Goal: Information Seeking & Learning: Check status

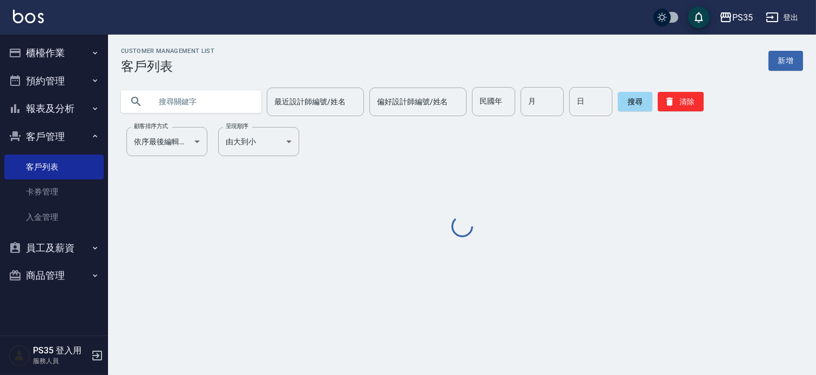
click at [196, 100] on input "text" at bounding box center [202, 101] width 102 height 29
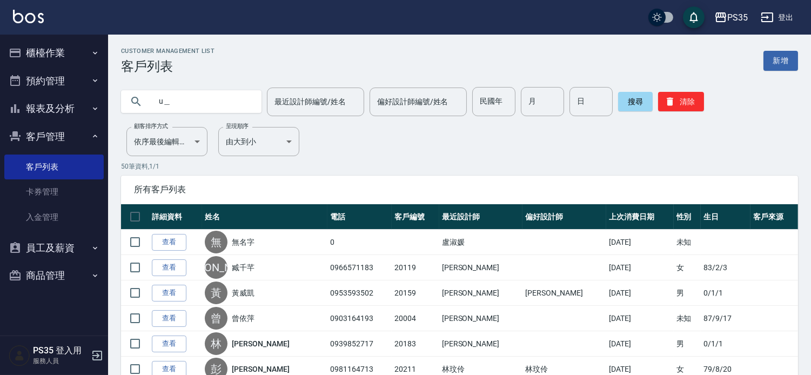
type input "u"
type input "[PERSON_NAME]"
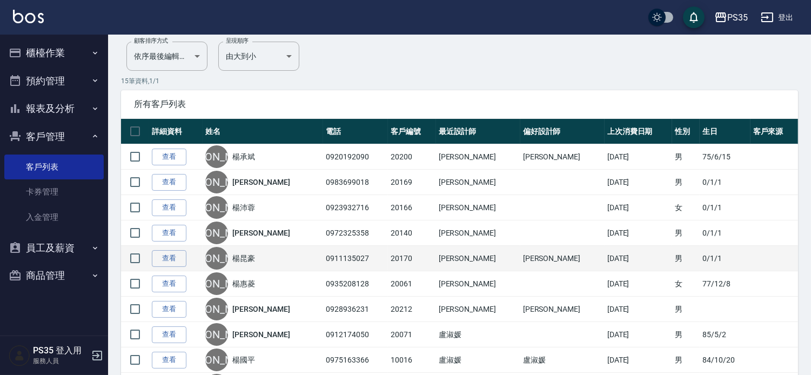
scroll to position [120, 0]
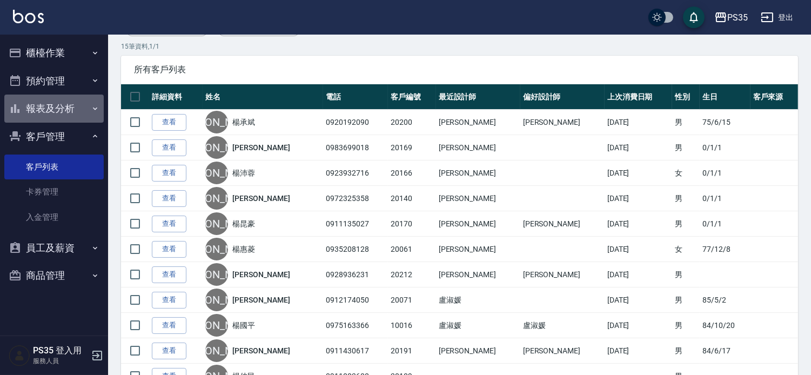
click at [72, 106] on button "報表及分析" at bounding box center [53, 109] width 99 height 28
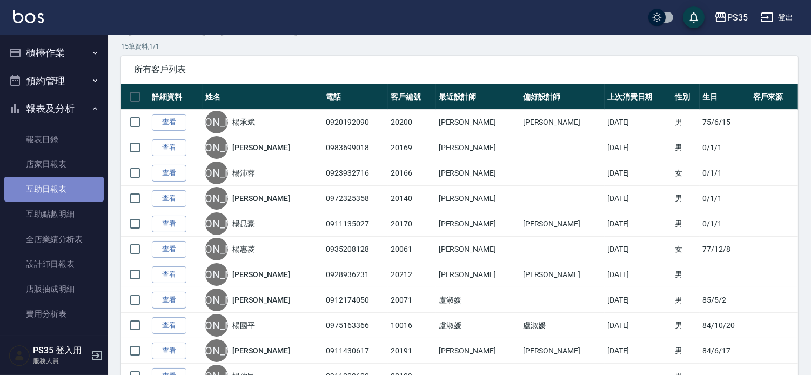
click at [63, 187] on link "互助日報表" at bounding box center [53, 189] width 99 height 25
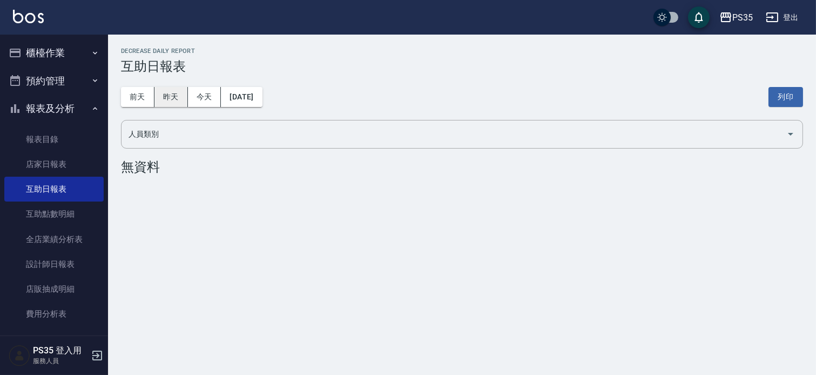
click at [176, 100] on button "昨天" at bounding box center [170, 97] width 33 height 20
